Goal: Task Accomplishment & Management: Complete application form

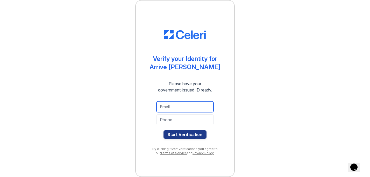
click at [172, 107] on input "email" at bounding box center [184, 106] width 57 height 11
type input "aprilmcrowley95@gmail.com"
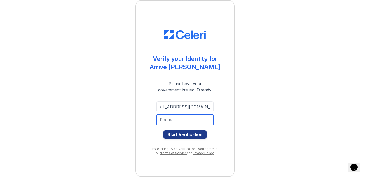
click at [175, 120] on input "tel" at bounding box center [184, 119] width 57 height 11
type input "413-313-8742"
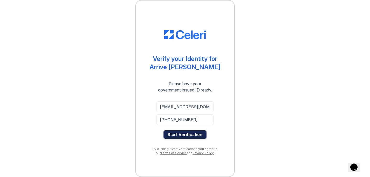
click at [175, 134] on button "Start Verification" at bounding box center [184, 134] width 43 height 8
